Goal: Check status

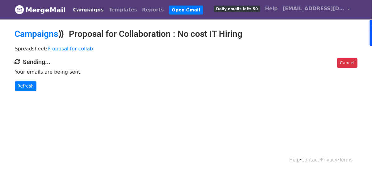
click at [18, 91] on body "MergeMail Campaigns Templates Reports Open Gmail Daily emails left: 50 Help ree…" at bounding box center [186, 58] width 372 height 116
click at [22, 87] on link "Refresh" at bounding box center [26, 86] width 22 height 10
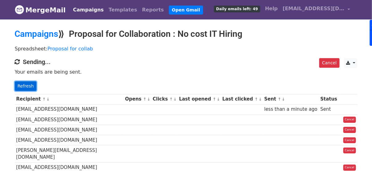
click at [23, 84] on link "Refresh" at bounding box center [26, 86] width 22 height 10
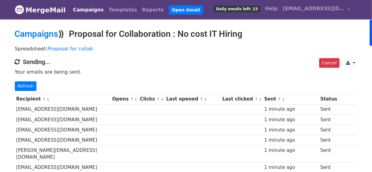
click at [26, 88] on link "Refresh" at bounding box center [26, 86] width 22 height 10
